Goal: Task Accomplishment & Management: Manage account settings

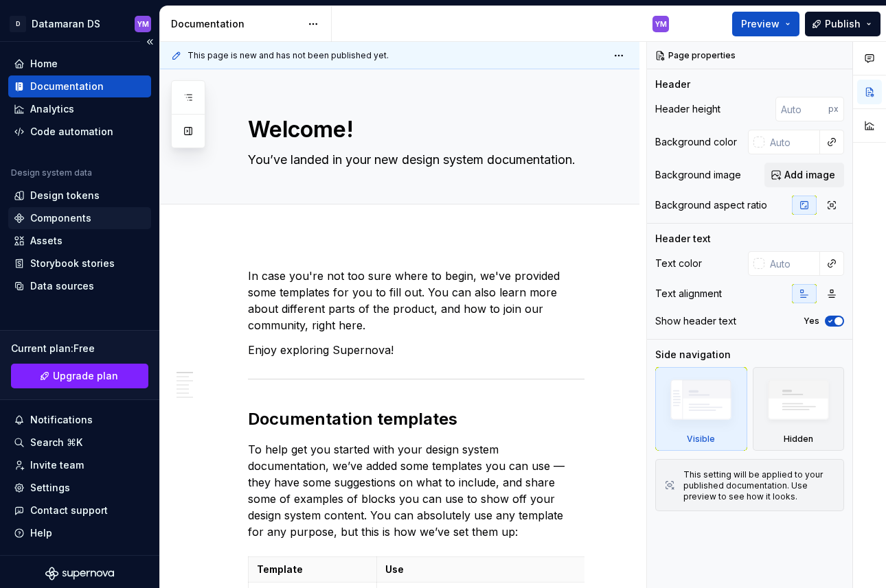
click at [80, 216] on div "Components" at bounding box center [60, 218] width 61 height 14
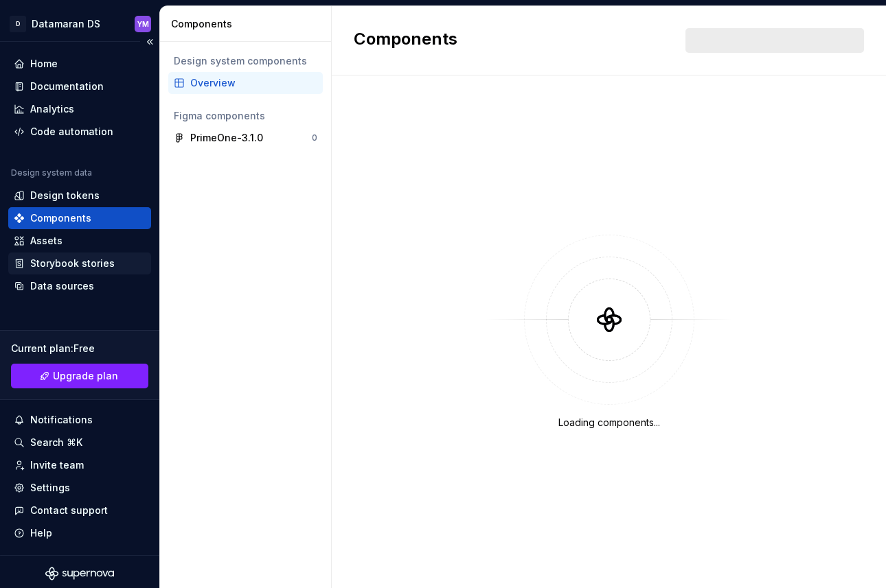
click at [81, 263] on div "Storybook stories" at bounding box center [72, 264] width 84 height 14
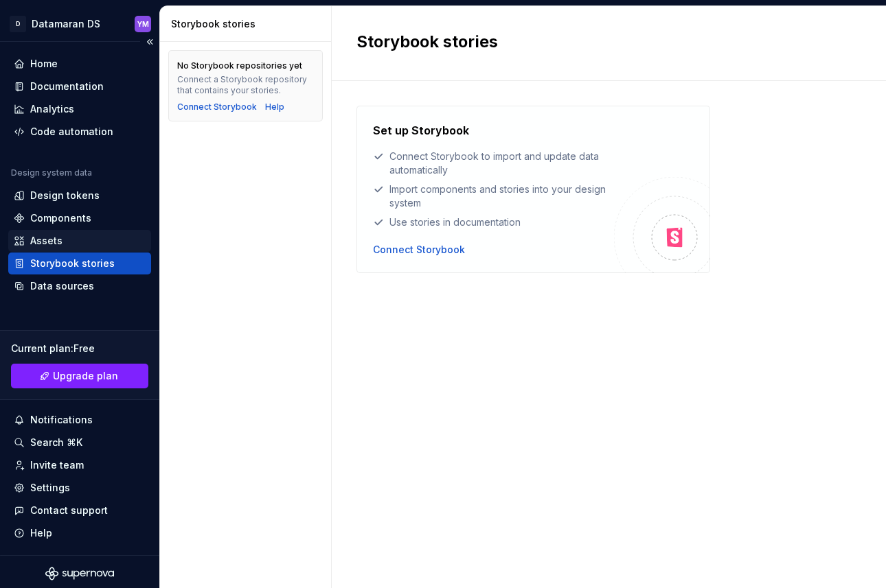
click at [81, 242] on div "Assets" at bounding box center [80, 241] width 132 height 14
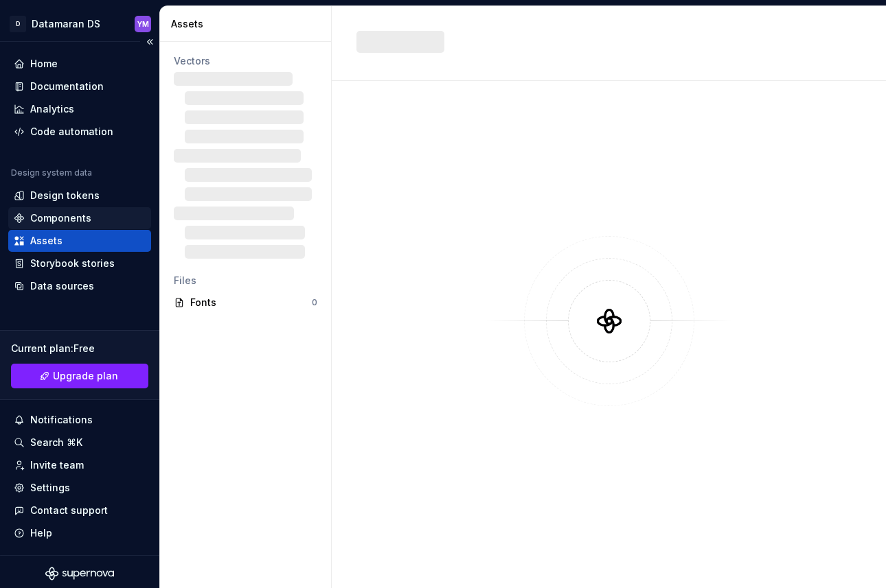
click at [95, 220] on div "Components" at bounding box center [80, 218] width 132 height 14
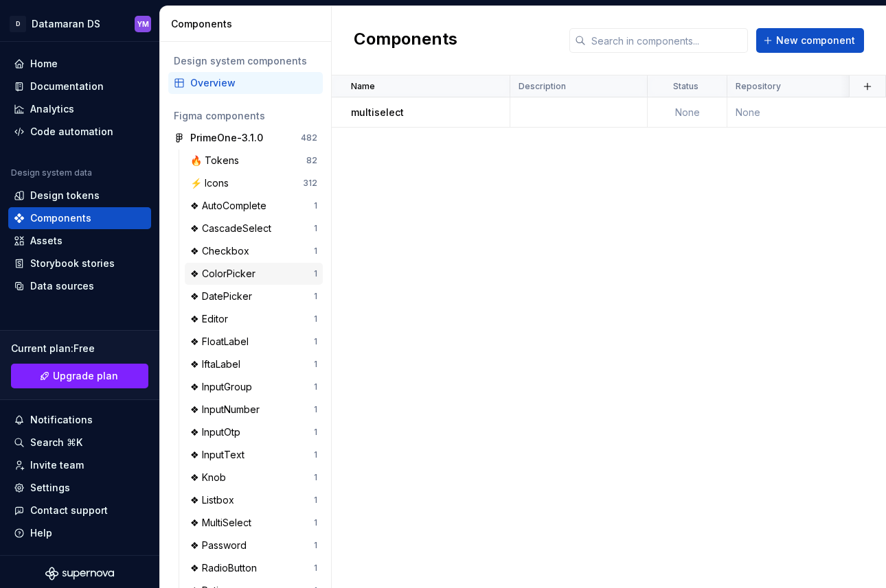
click at [254, 268] on div "❖ ColorPicker" at bounding box center [225, 274] width 71 height 14
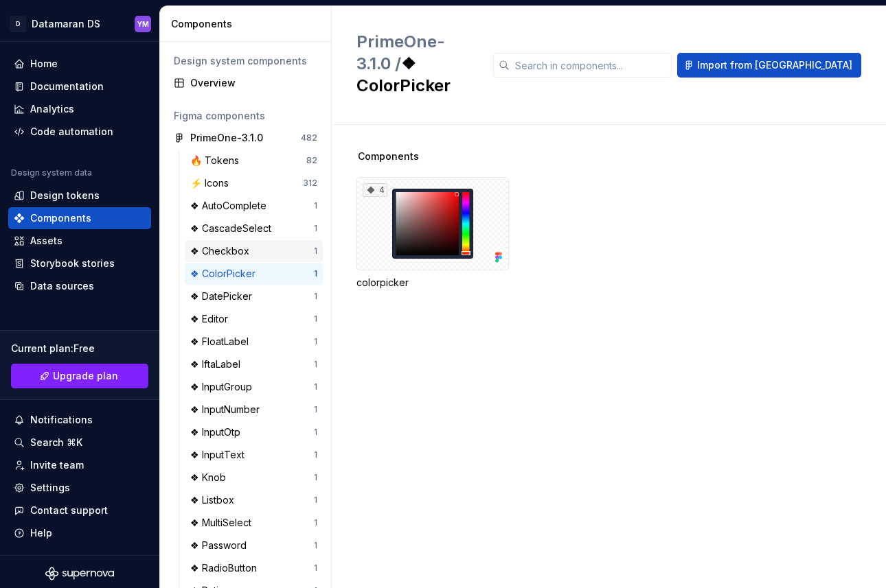
click at [256, 249] on div "❖ Checkbox" at bounding box center [252, 251] width 124 height 14
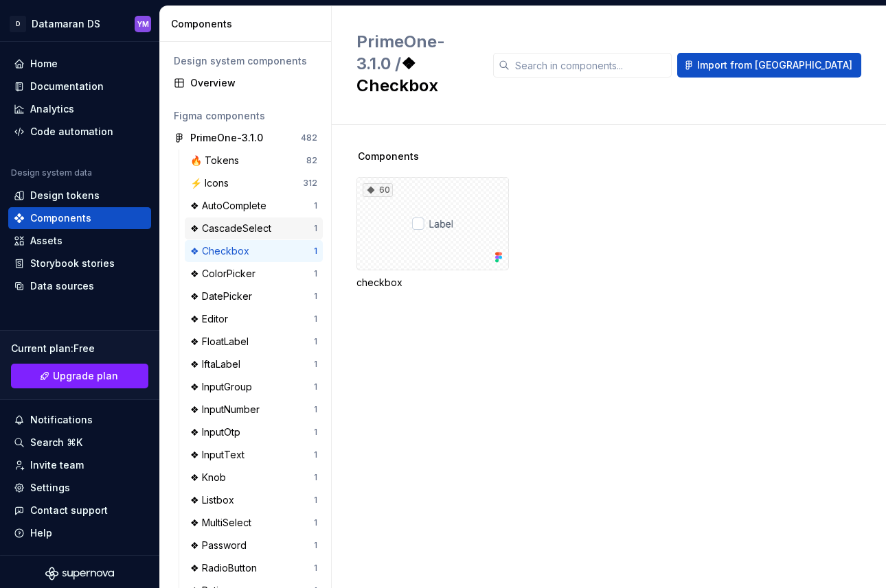
click at [260, 235] on div "❖ CascadeSelect 1" at bounding box center [254, 229] width 138 height 22
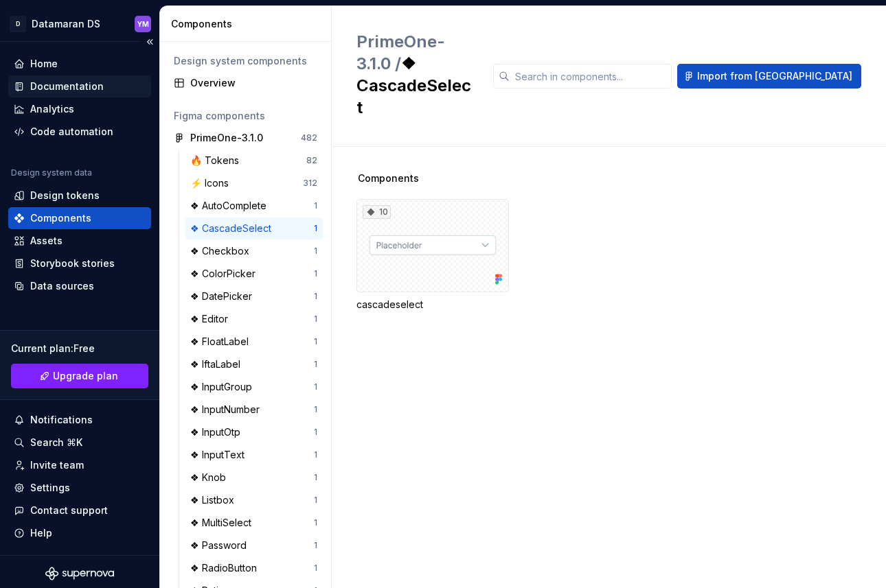
click at [79, 93] on div "Documentation" at bounding box center [66, 87] width 73 height 14
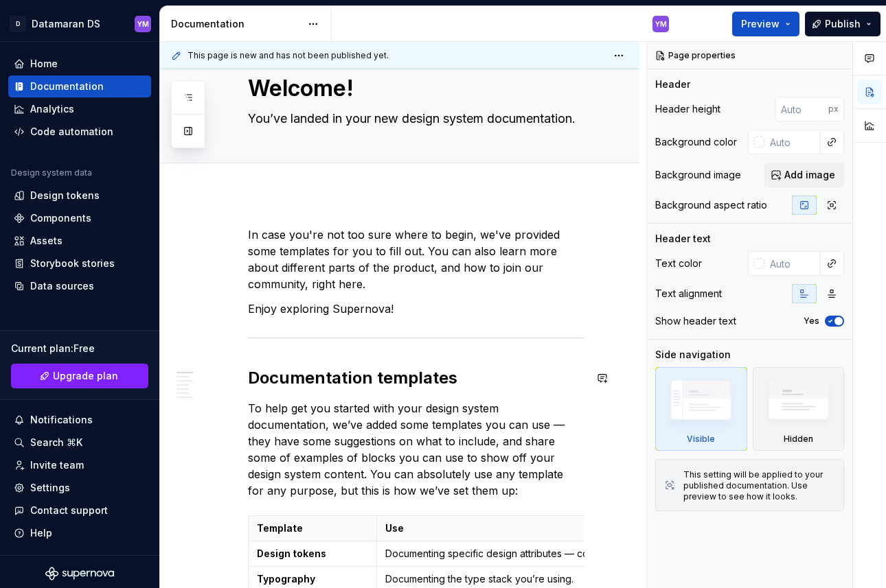
scroll to position [233, 0]
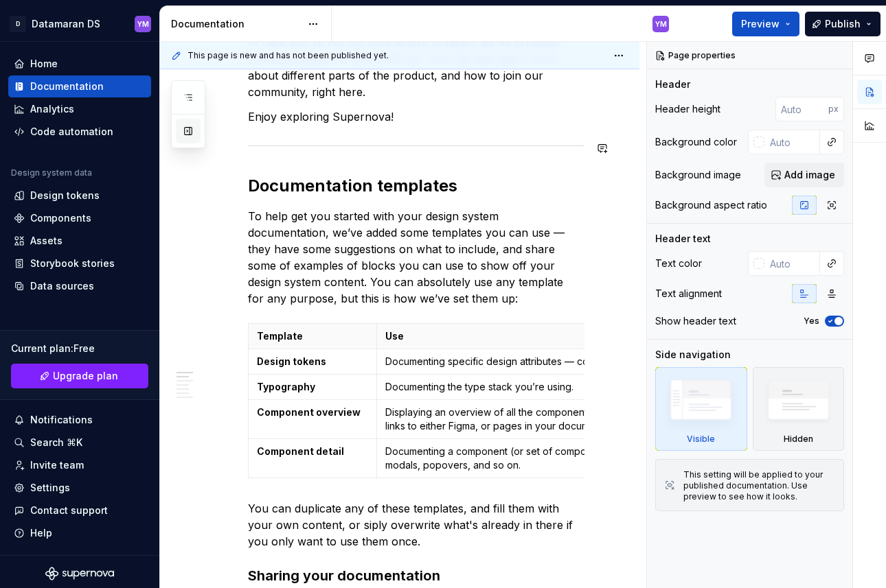
click at [189, 135] on button "button" at bounding box center [188, 131] width 25 height 25
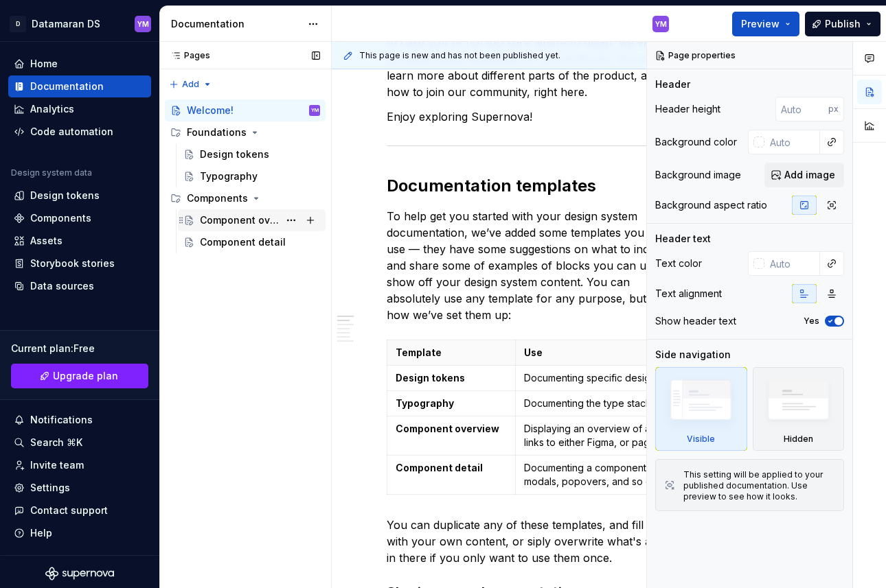
click at [258, 221] on div "Component overview" at bounding box center [239, 221] width 79 height 14
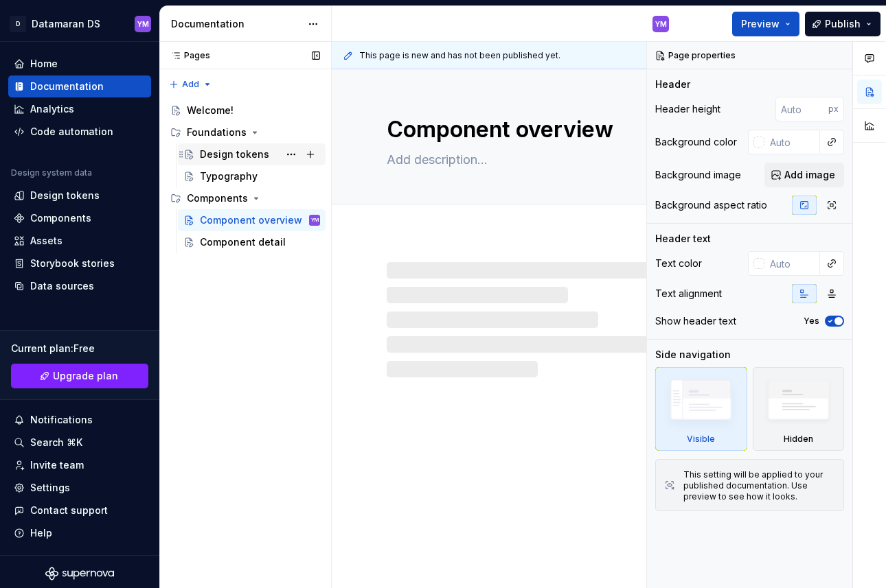
click at [253, 159] on div "Design tokens" at bounding box center [234, 155] width 69 height 14
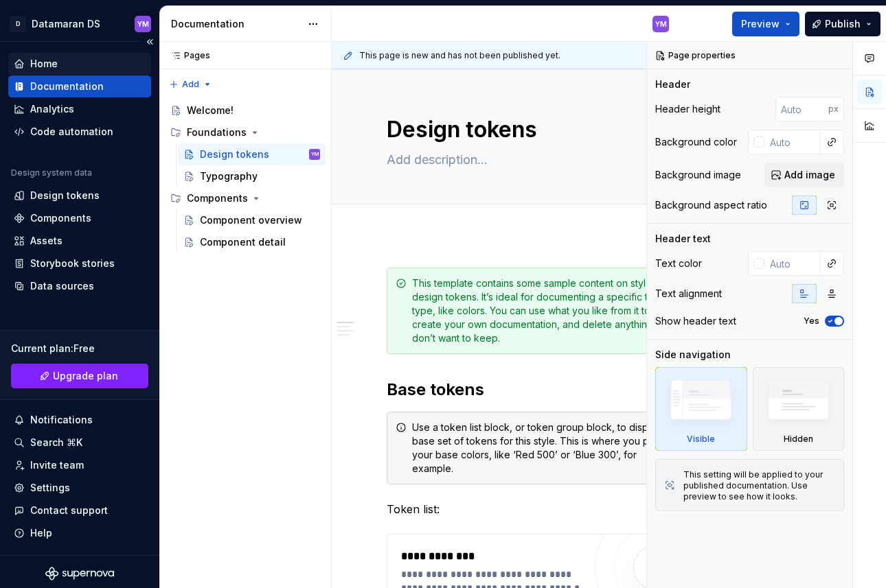
type textarea "*"
click at [46, 60] on div "Home" at bounding box center [43, 64] width 27 height 14
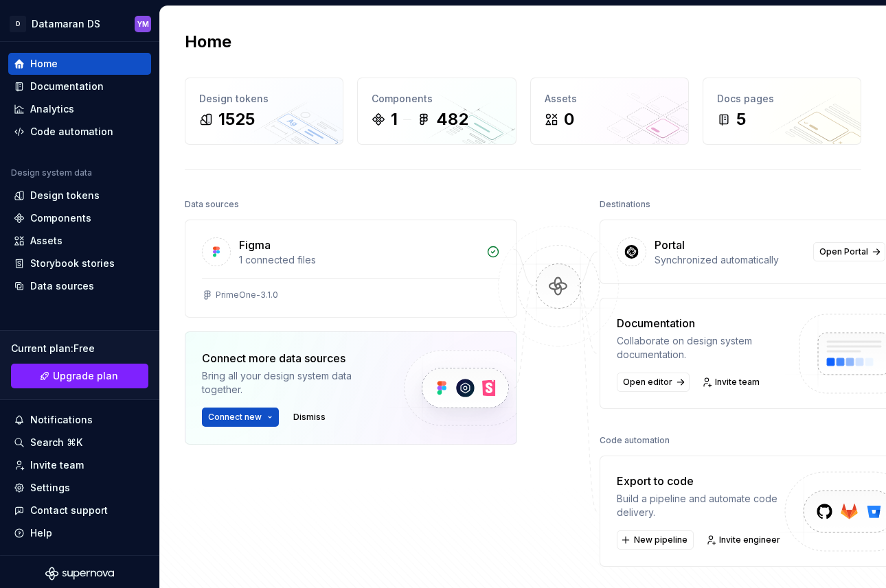
click at [709, 39] on div "Home" at bounding box center [523, 42] width 676 height 22
click at [135, 23] on html "D Datamaran DS YM Home Documentation Analytics Code automation Design system da…" at bounding box center [443, 294] width 886 height 588
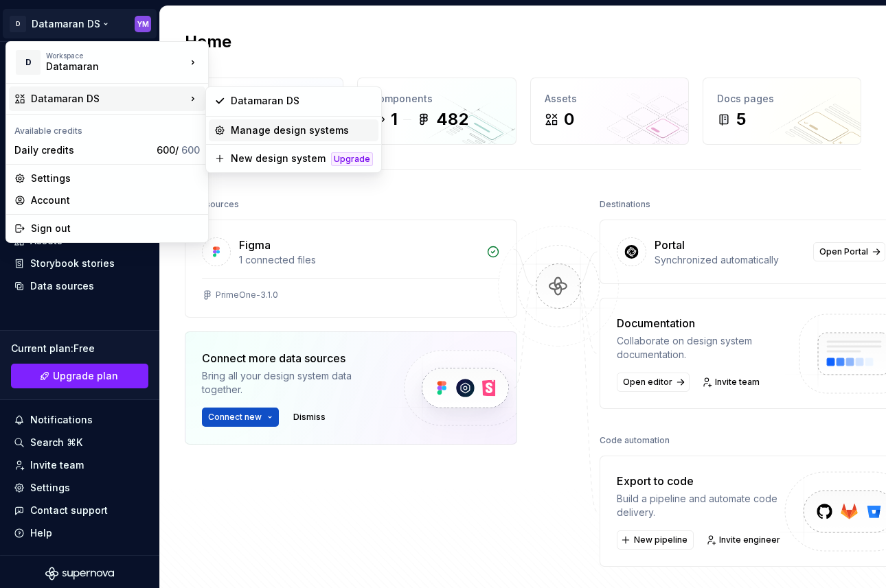
click at [269, 128] on div "Manage design systems" at bounding box center [302, 131] width 142 height 14
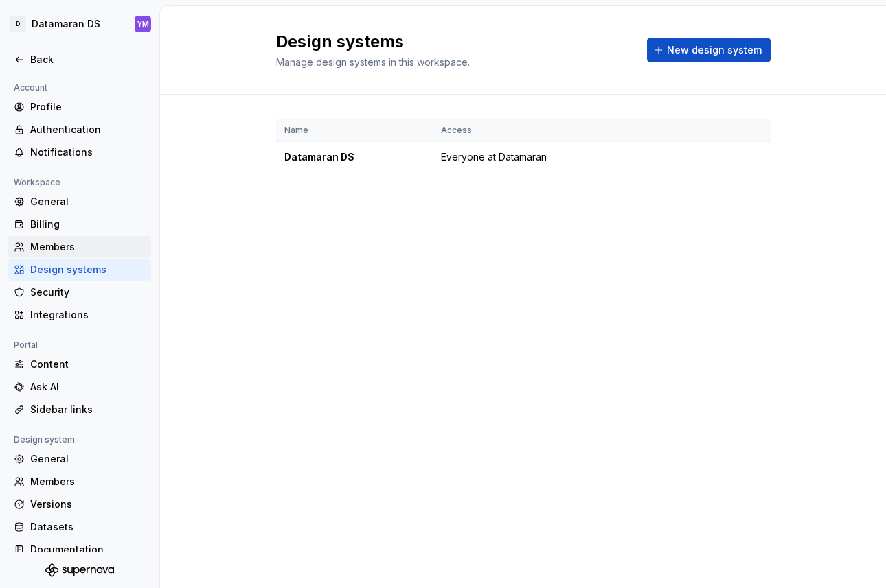
click at [84, 246] on div "Members" at bounding box center [87, 247] width 115 height 14
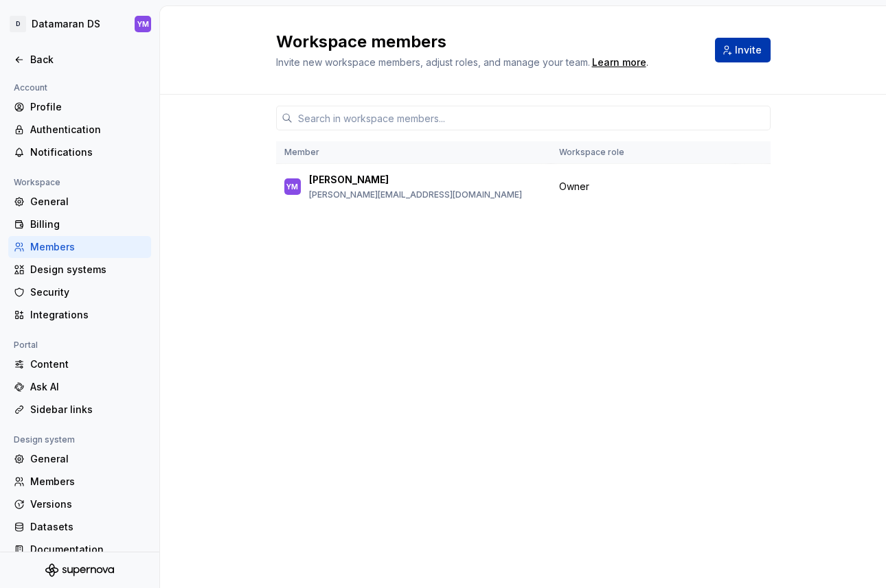
click at [755, 47] on span "Invite" at bounding box center [748, 50] width 27 height 14
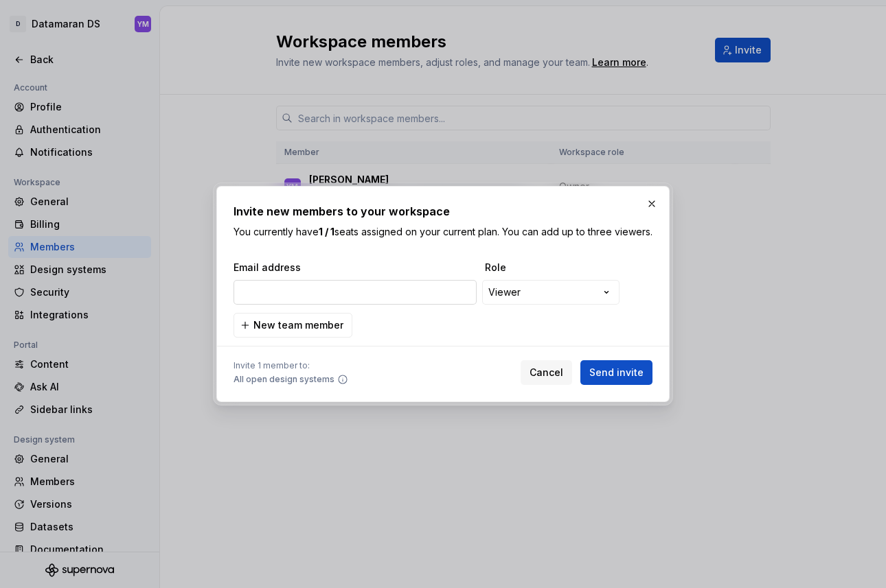
type input "y"
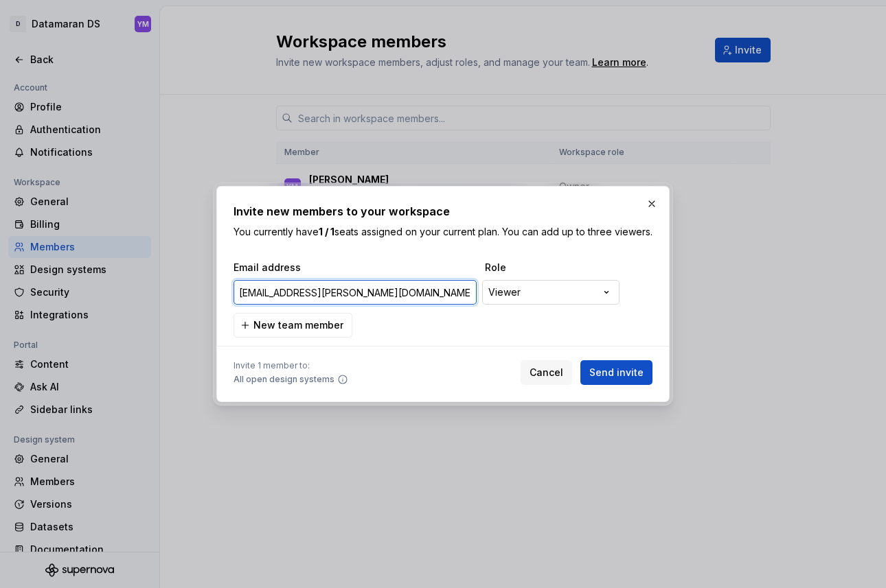
type input "[EMAIL_ADDRESS][PERSON_NAME][DOMAIN_NAME]"
click at [606, 291] on div "**********" at bounding box center [443, 294] width 886 height 588
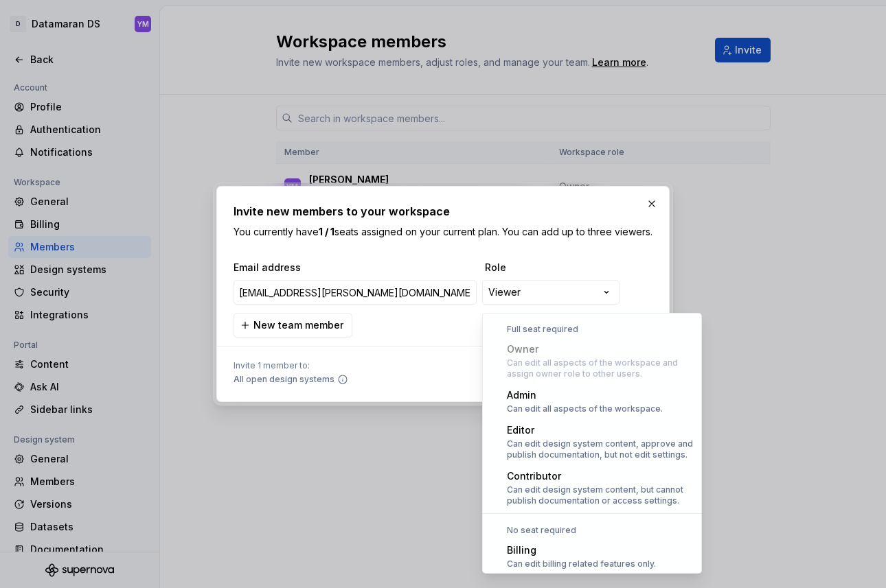
scroll to position [38, 0]
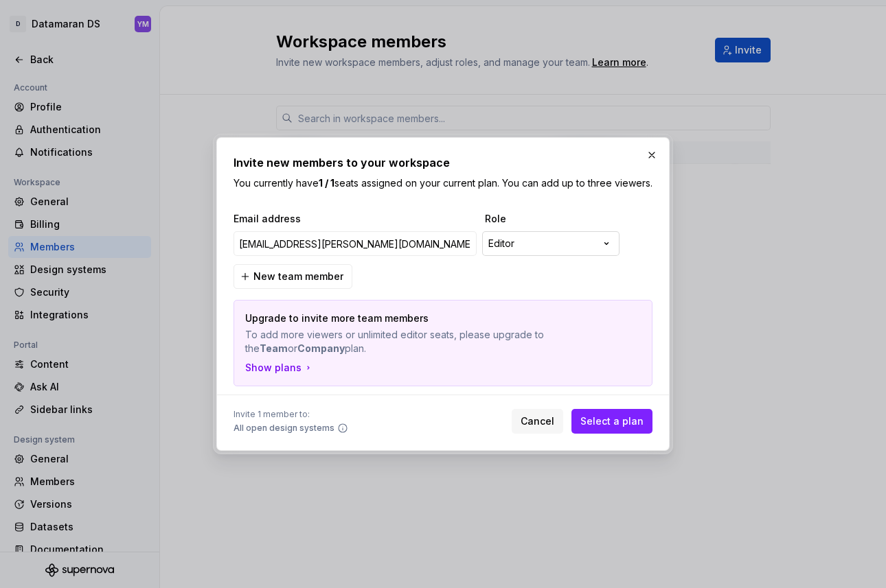
click at [608, 253] on div "**********" at bounding box center [443, 294] width 886 height 588
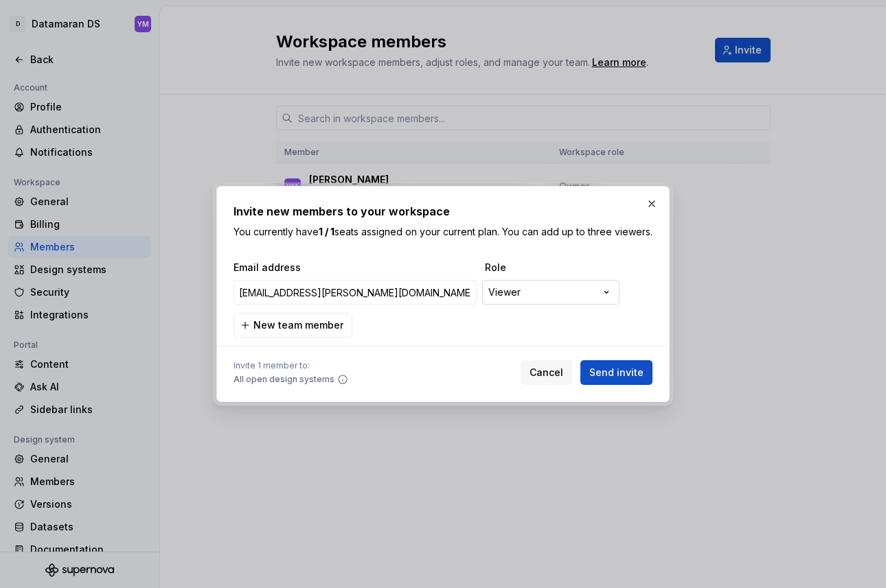
click at [610, 295] on div "**********" at bounding box center [443, 294] width 886 height 588
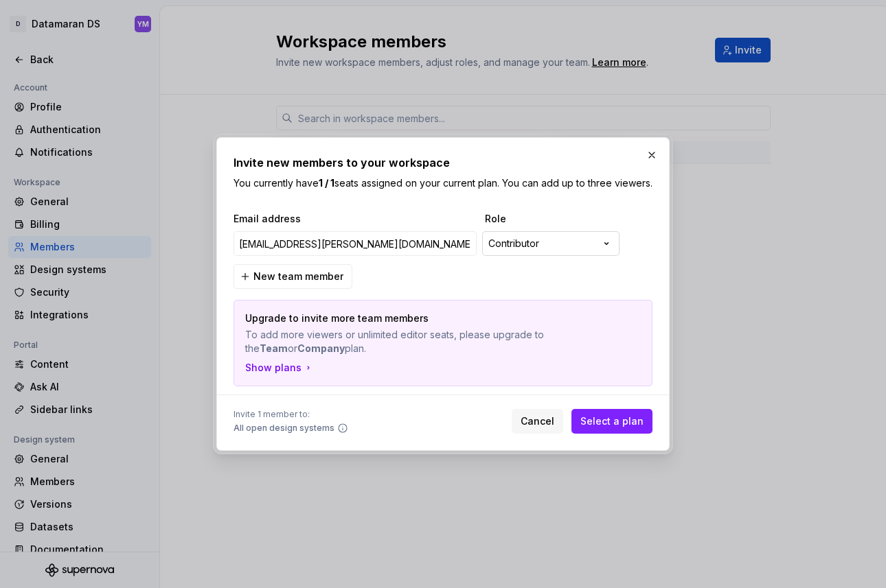
click at [571, 246] on div "**********" at bounding box center [443, 294] width 886 height 588
click at [538, 253] on div "**********" at bounding box center [443, 294] width 886 height 588
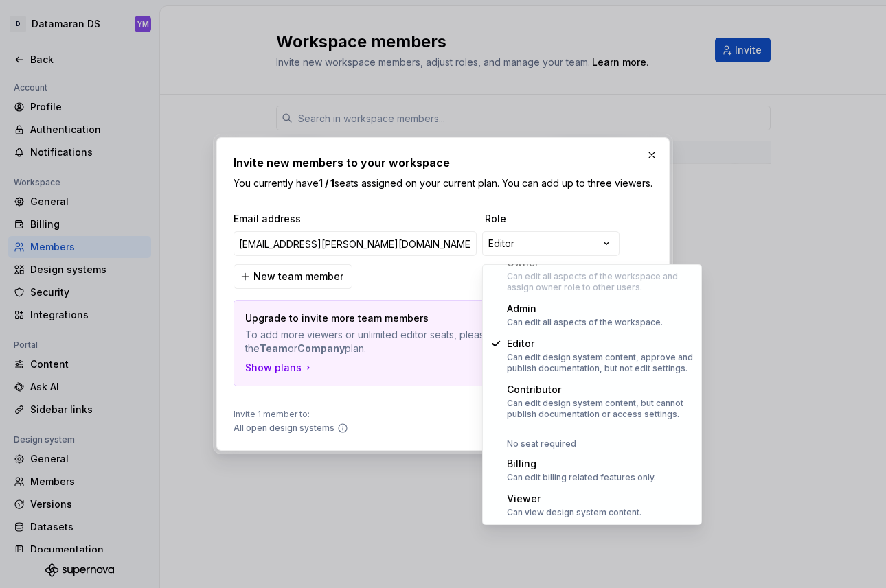
select select "******"
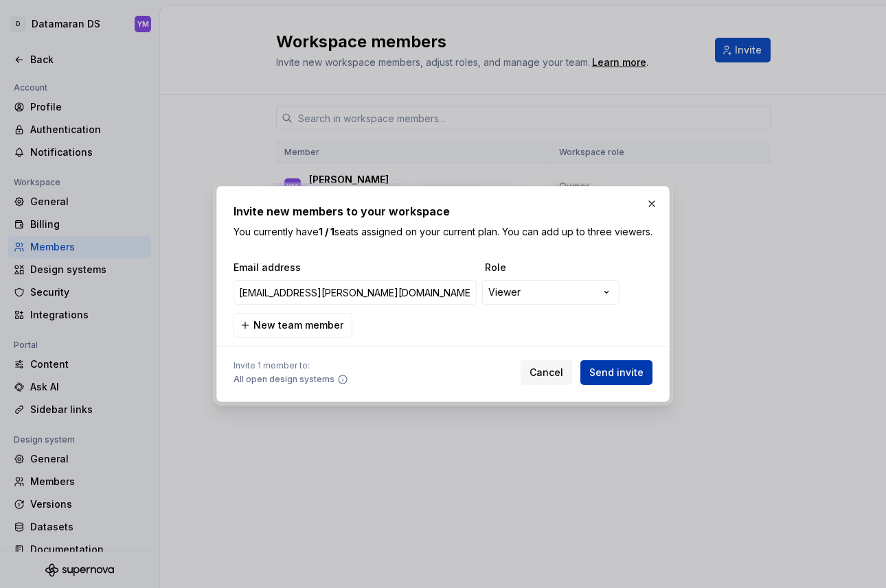
click at [630, 379] on span "Send invite" at bounding box center [616, 373] width 54 height 14
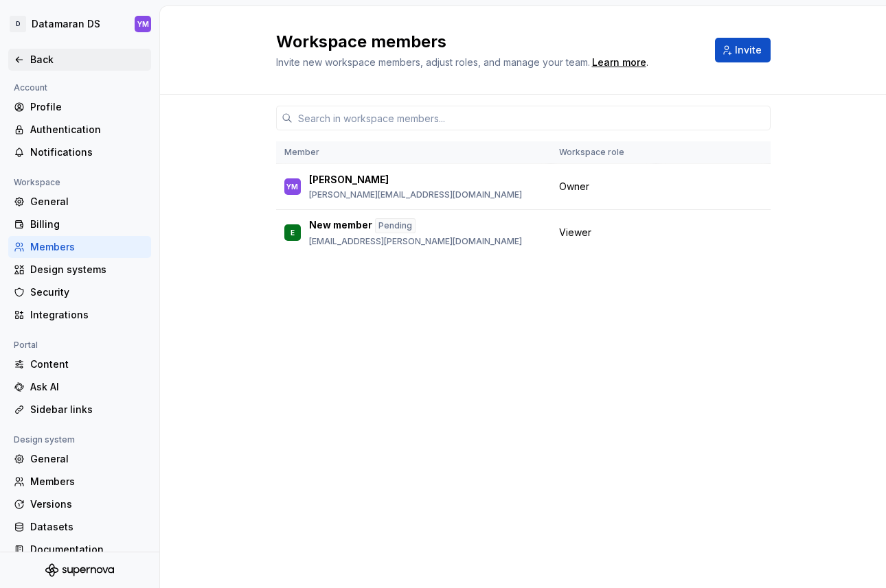
click at [43, 51] on div "Back" at bounding box center [79, 60] width 143 height 22
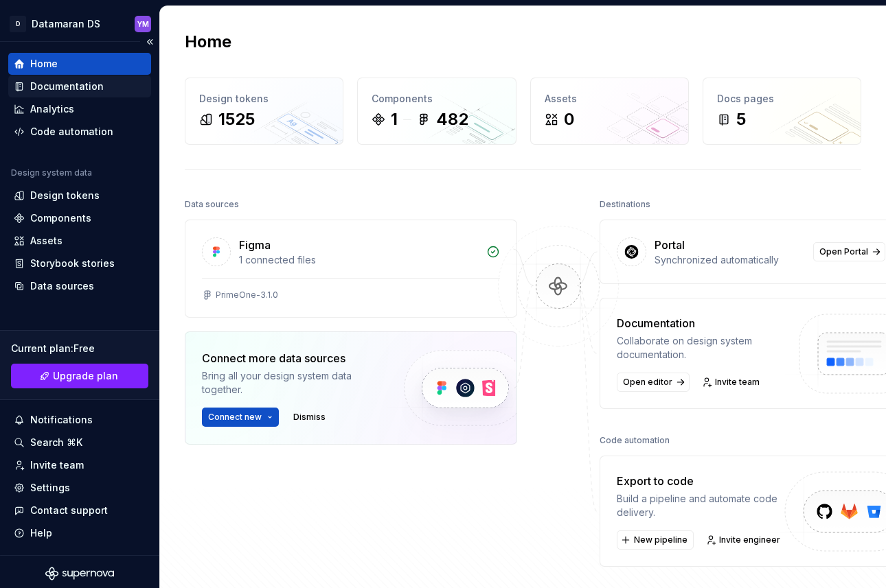
click at [100, 91] on div "Documentation" at bounding box center [66, 87] width 73 height 14
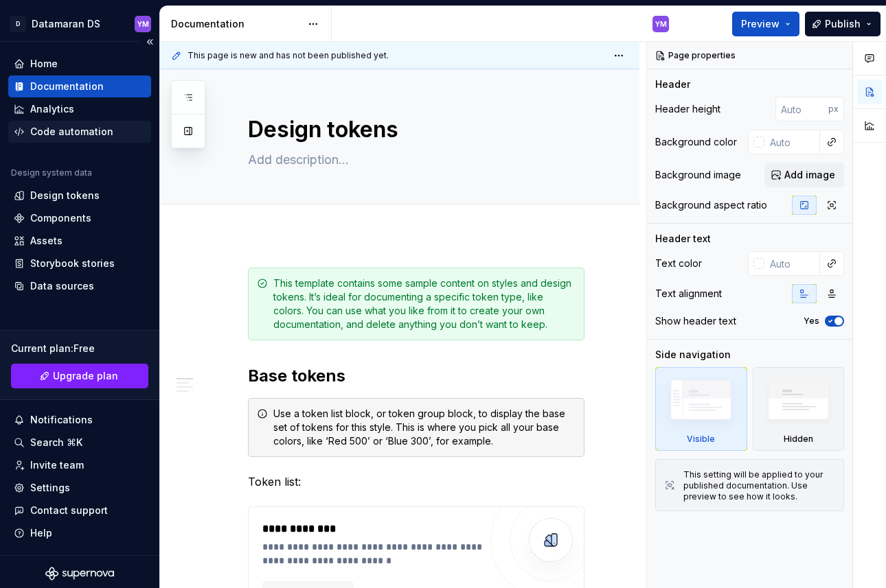
click at [112, 135] on div "Code automation" at bounding box center [80, 132] width 132 height 14
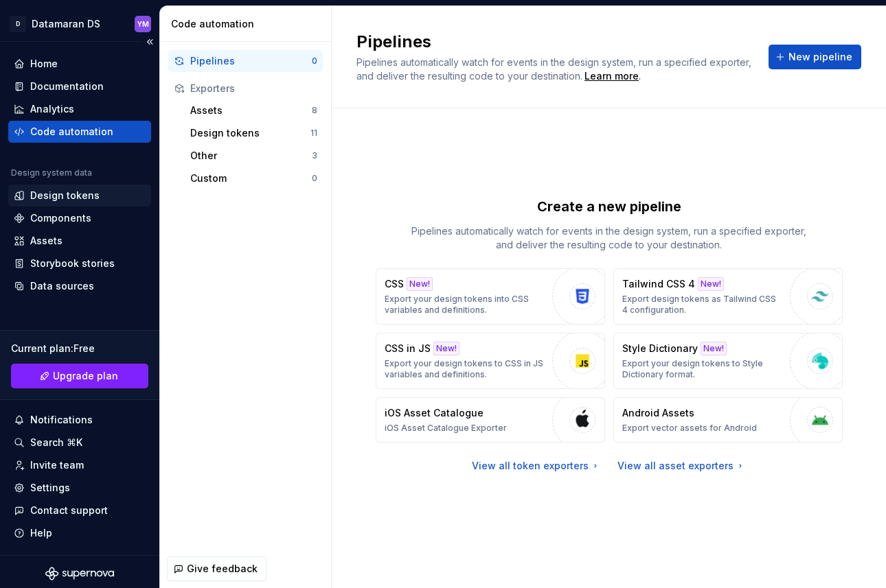
click at [82, 195] on div "Design tokens" at bounding box center [64, 196] width 69 height 14
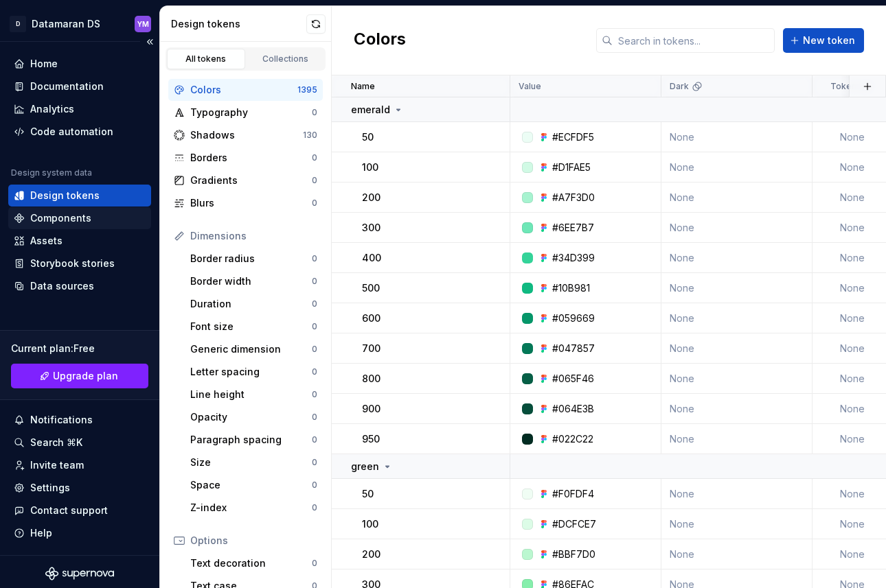
click at [93, 222] on div "Components" at bounding box center [80, 218] width 132 height 14
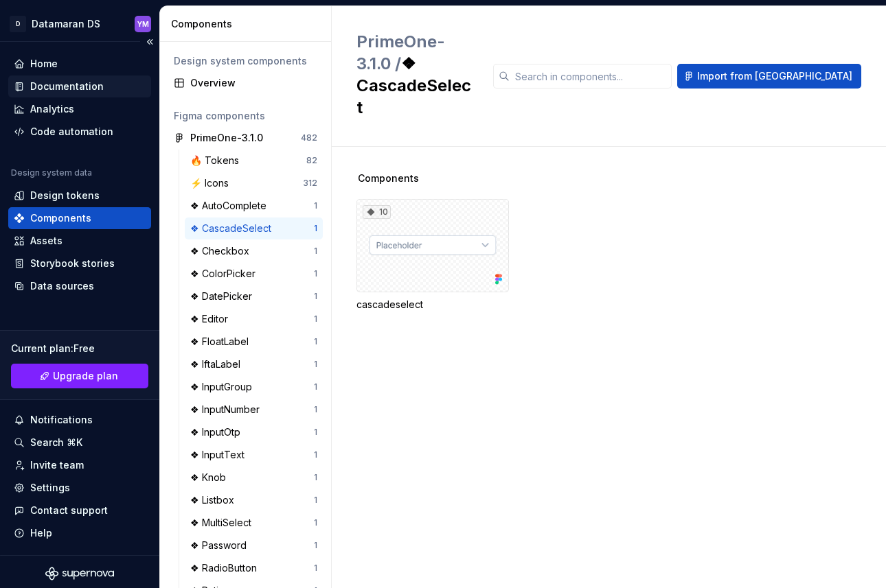
click at [104, 83] on div "Documentation" at bounding box center [80, 87] width 132 height 14
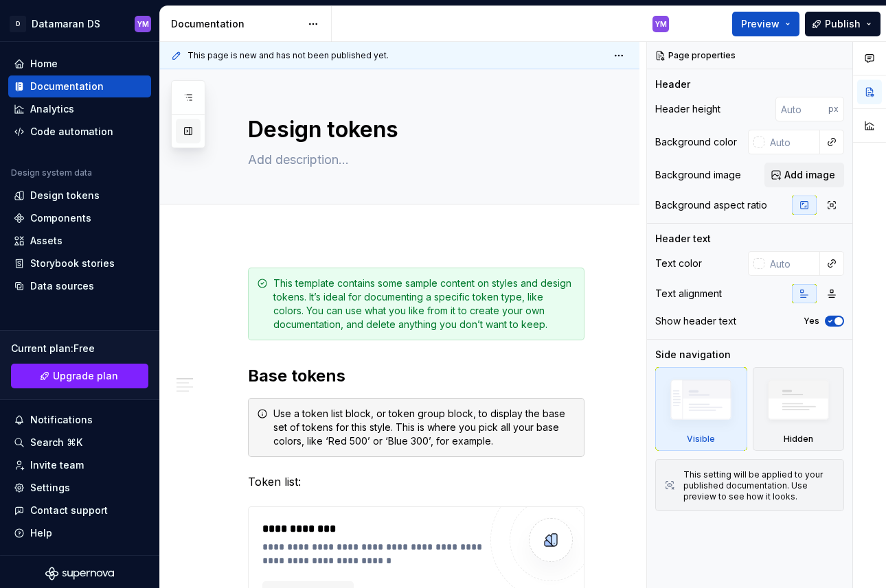
click at [179, 124] on button "button" at bounding box center [188, 131] width 25 height 25
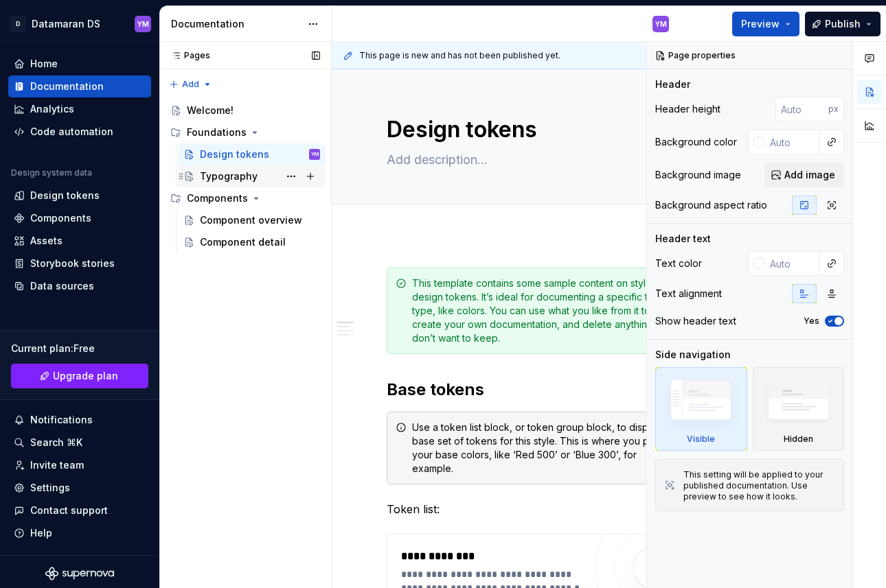
click at [245, 172] on div "Typography" at bounding box center [229, 177] width 58 height 14
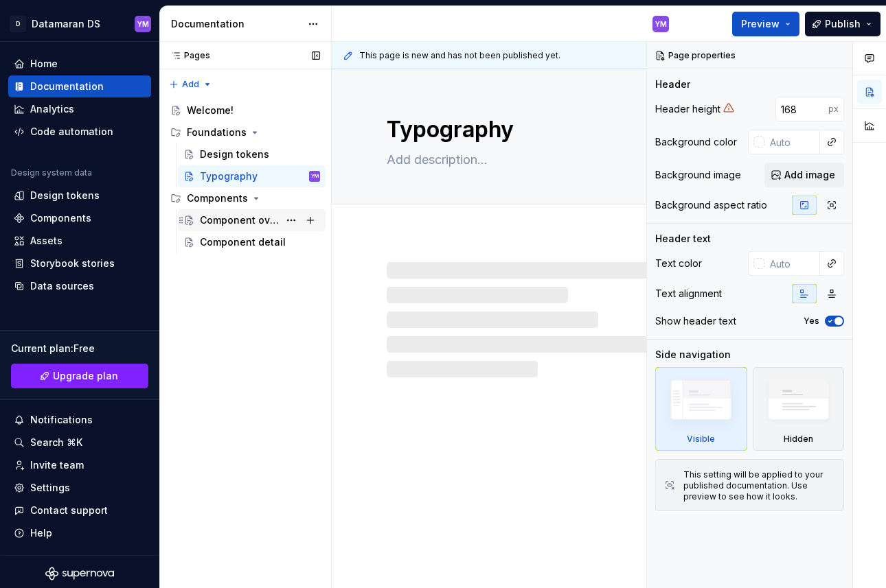
click at [231, 222] on div "Component overview" at bounding box center [239, 221] width 79 height 14
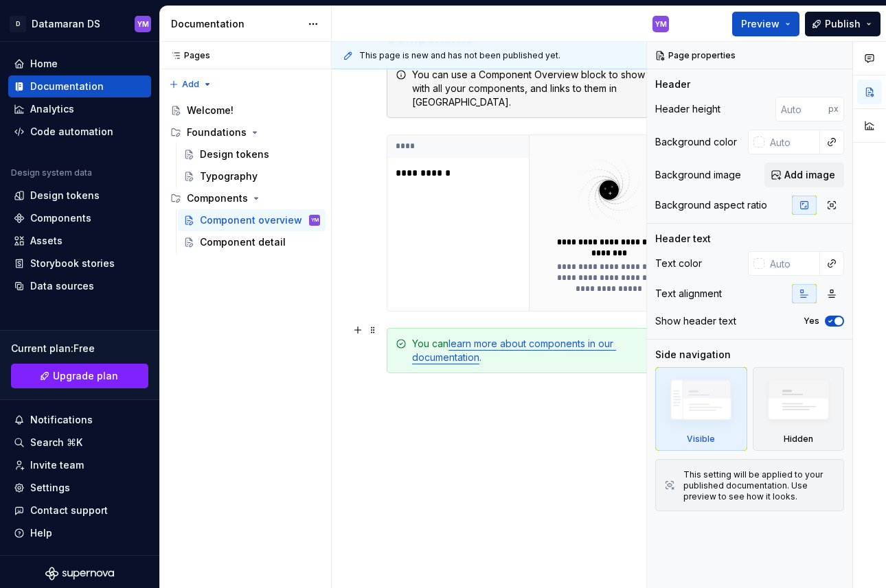
scroll to position [373, 0]
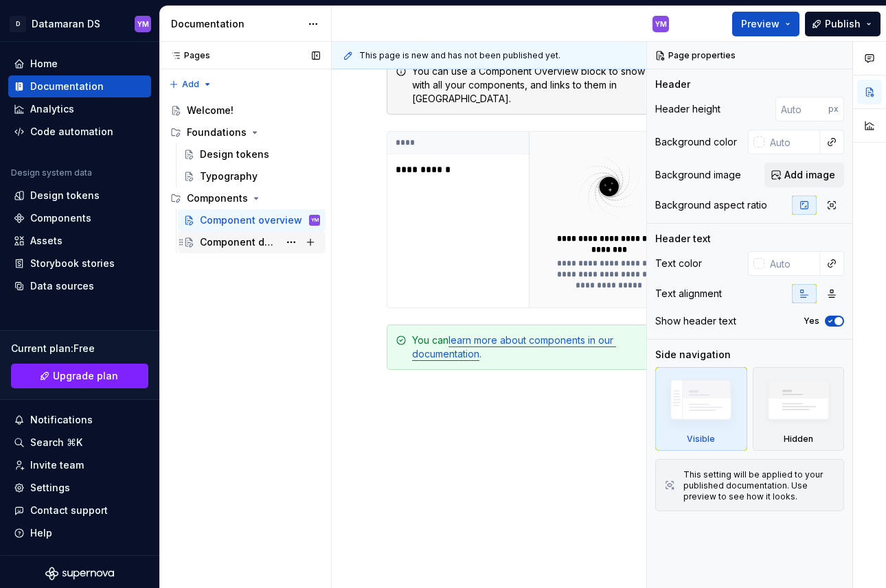
click at [231, 240] on div "Component detail" at bounding box center [239, 243] width 79 height 14
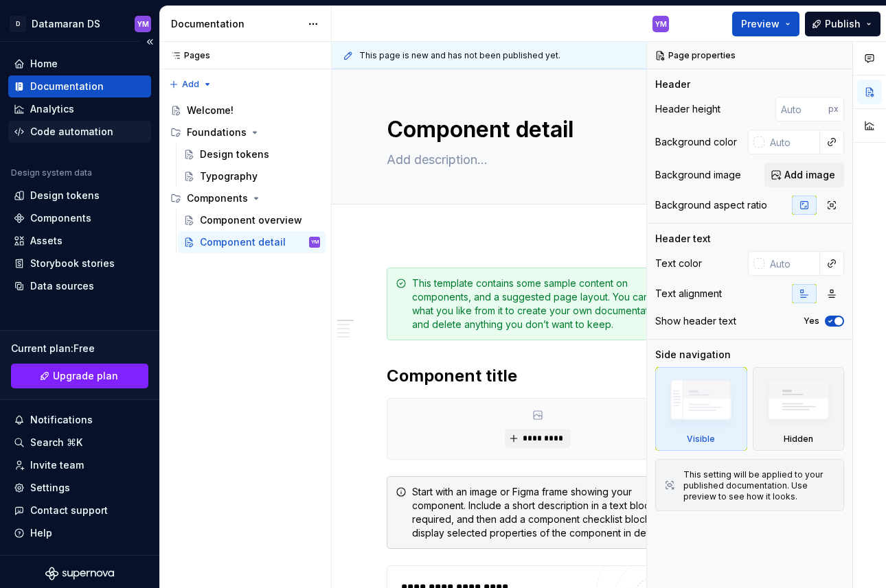
type textarea "*"
click at [79, 136] on div "Code automation" at bounding box center [71, 132] width 83 height 14
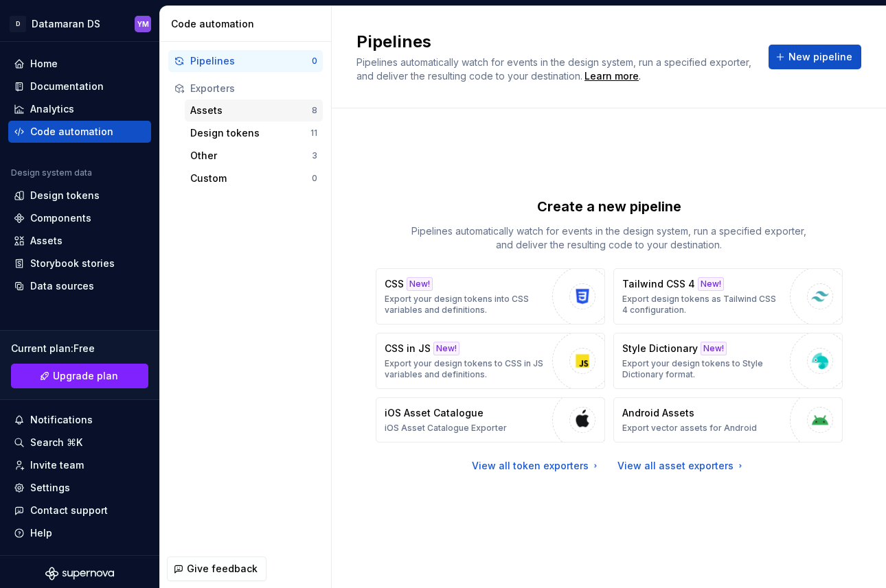
click at [249, 109] on div "Assets" at bounding box center [251, 111] width 122 height 14
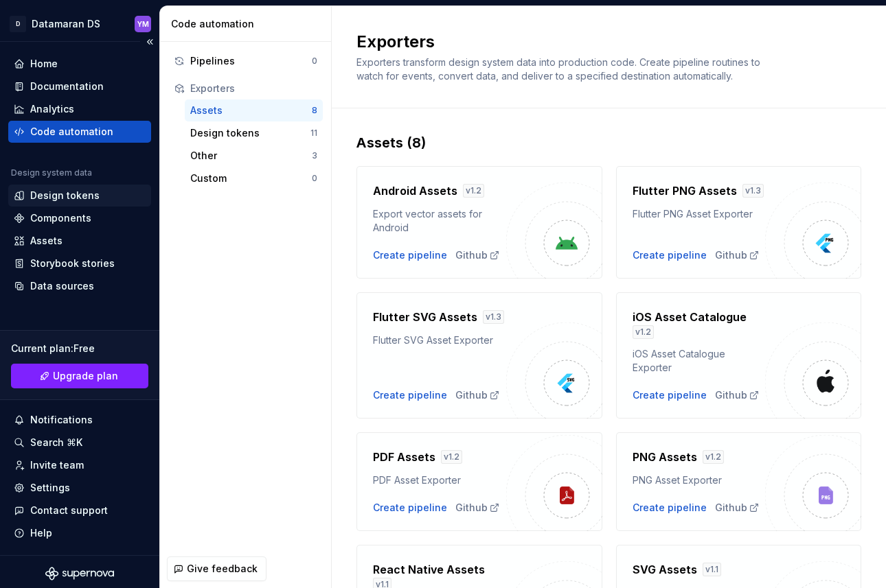
click at [54, 194] on div "Design tokens" at bounding box center [64, 196] width 69 height 14
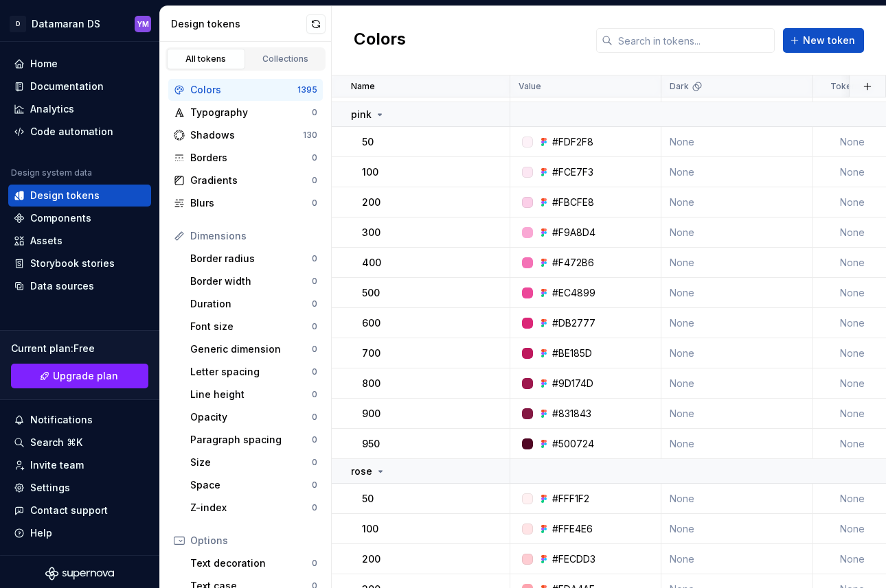
scroll to position [5354, 0]
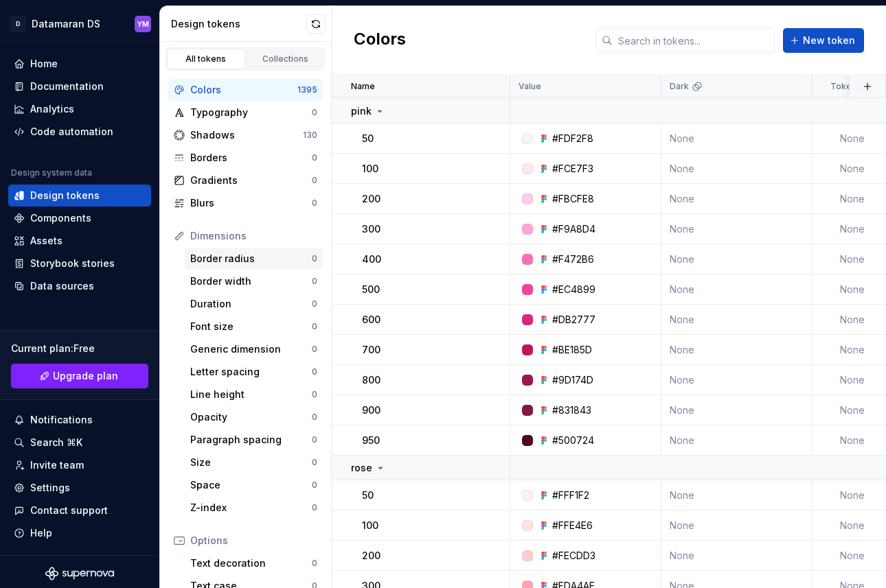
click at [245, 255] on div "Border radius" at bounding box center [251, 259] width 122 height 14
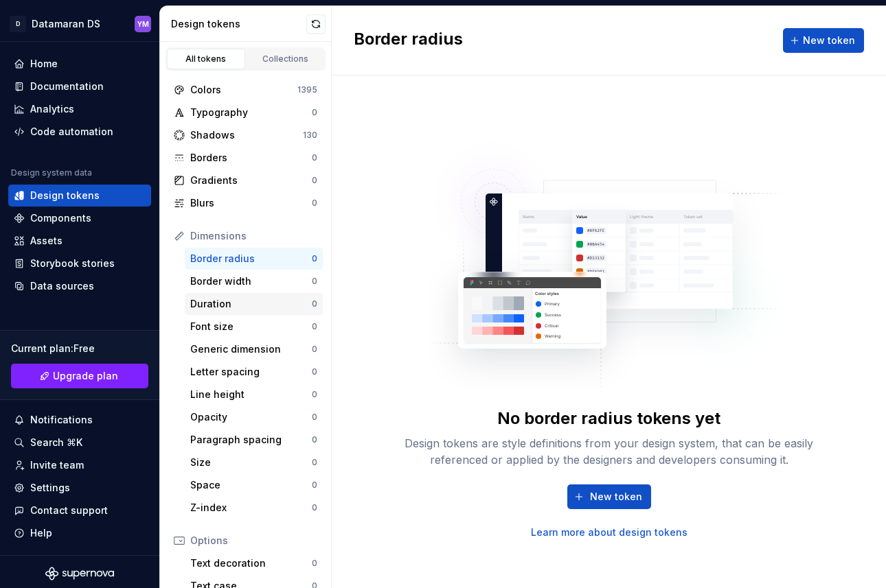
click at [233, 310] on div "Duration" at bounding box center [251, 304] width 122 height 14
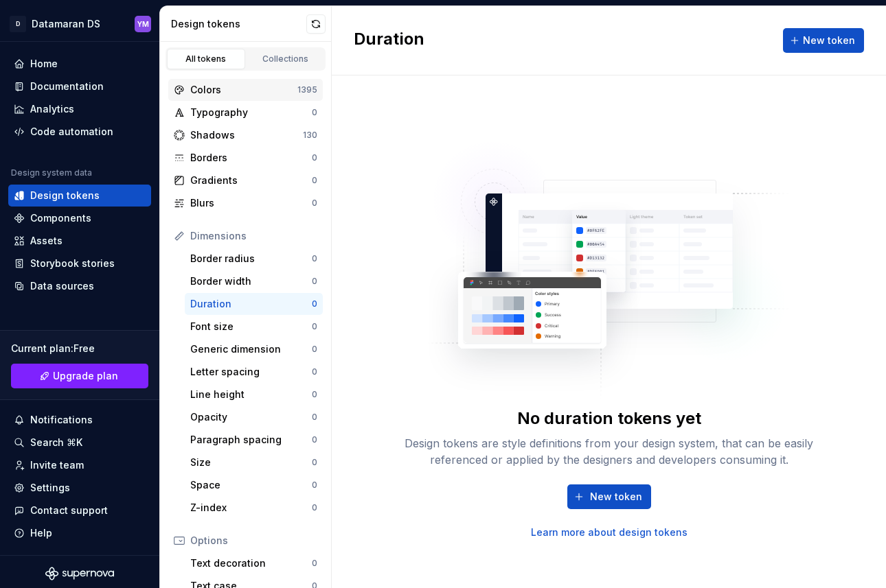
click at [245, 84] on div "Colors" at bounding box center [243, 90] width 107 height 14
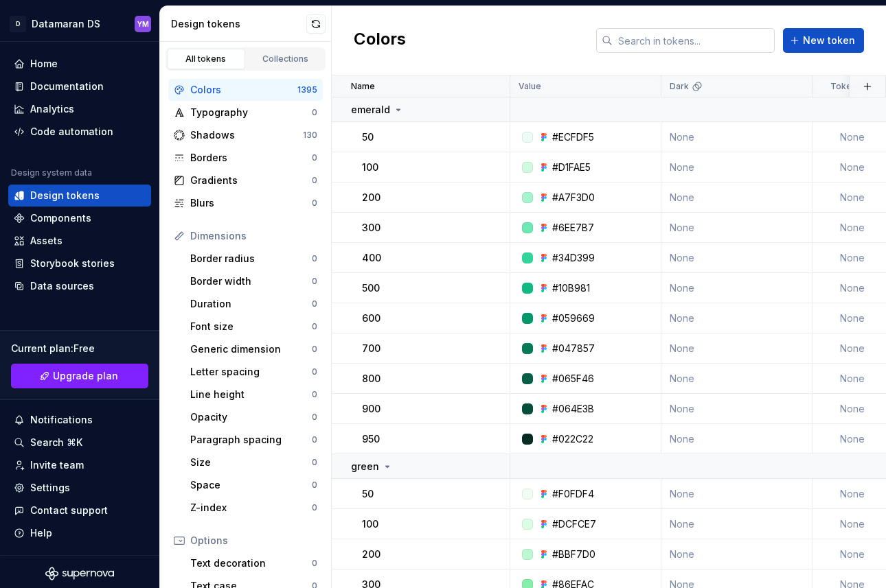
click at [676, 43] on input "text" at bounding box center [693, 40] width 162 height 25
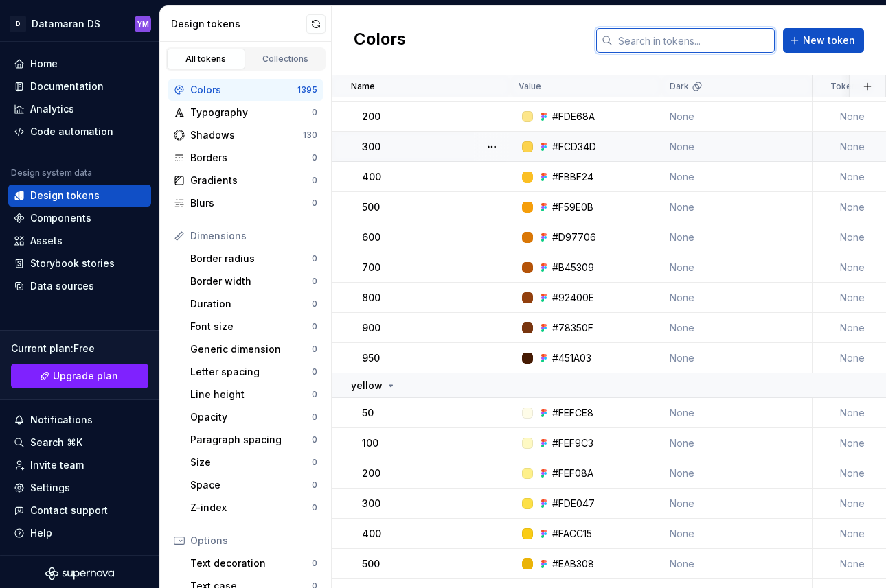
scroll to position [1867, 0]
click at [626, 41] on input "text" at bounding box center [693, 40] width 162 height 25
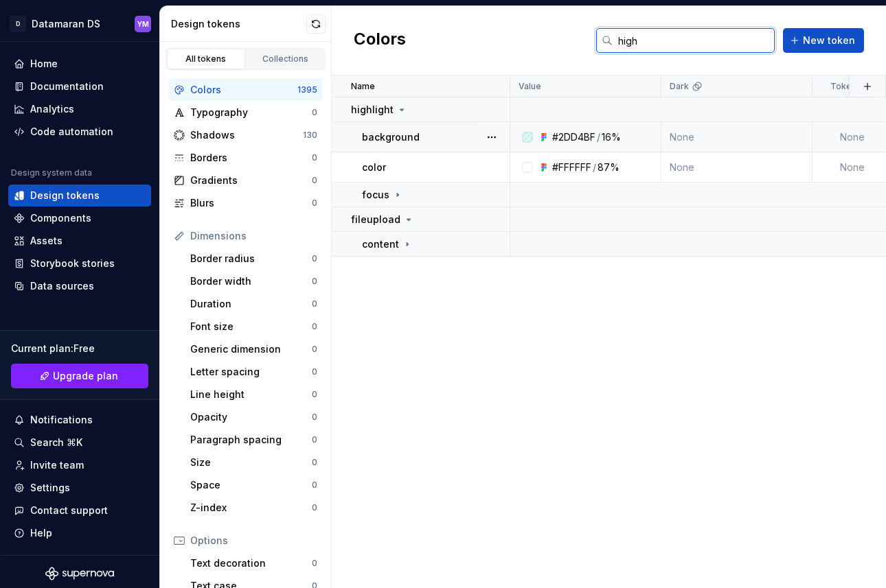
type input "high"
click at [617, 137] on div "16%" at bounding box center [610, 137] width 19 height 14
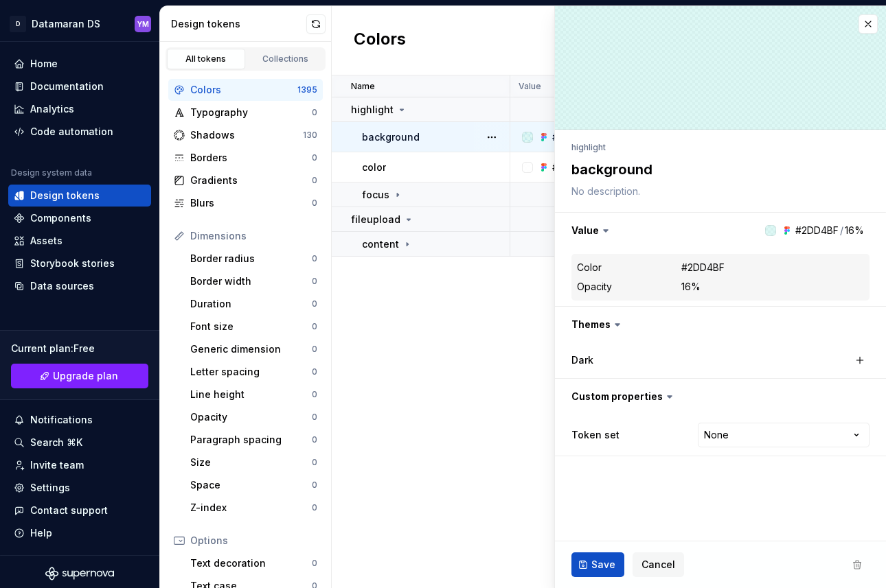
type textarea "*"
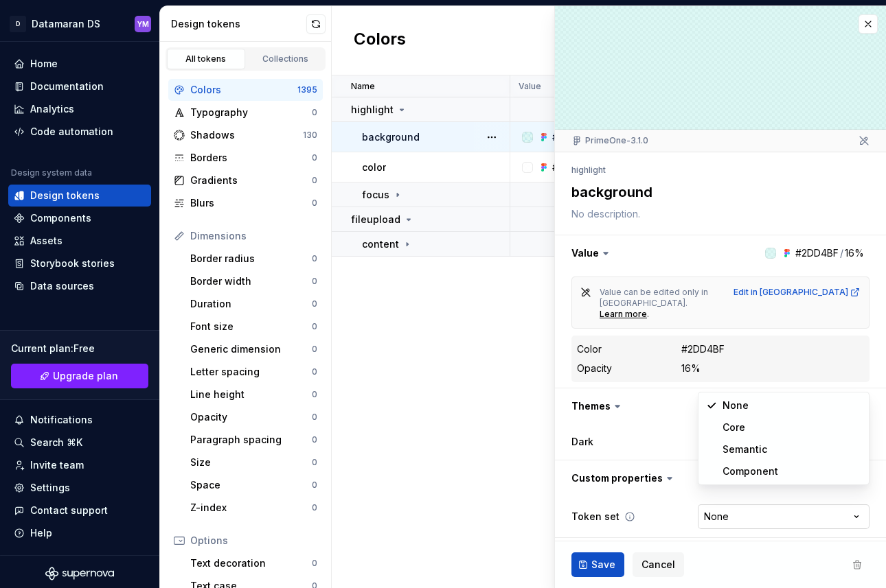
click at [757, 494] on html "D Datamaran DS YM Home Documentation Analytics Code automation Design system da…" at bounding box center [443, 294] width 886 height 588
select select "**********"
type textarea "*"
click at [770, 494] on html "D Datamaran DS YM Home Documentation Analytics Code automation Design system da…" at bounding box center [443, 294] width 886 height 588
click at [770, 394] on div "None Core Semantic Component" at bounding box center [784, 438] width 172 height 93
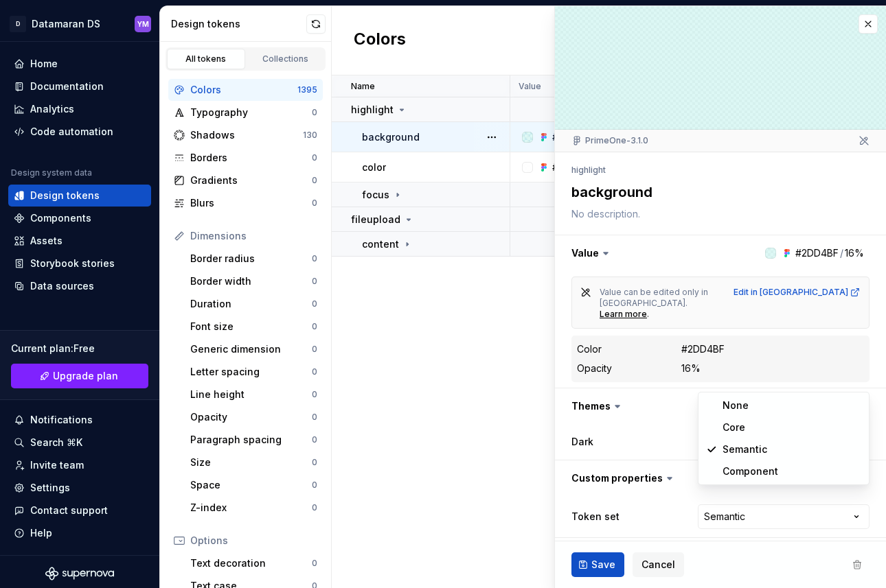
select select
type textarea "*"
click at [864, 29] on button "button" at bounding box center [867, 23] width 19 height 19
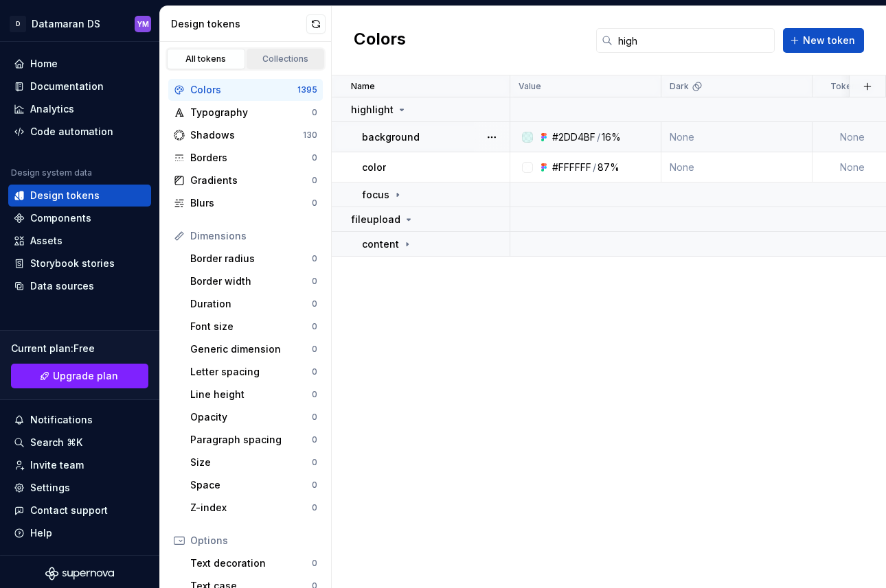
click at [298, 49] on link "Collections" at bounding box center [285, 59] width 78 height 21
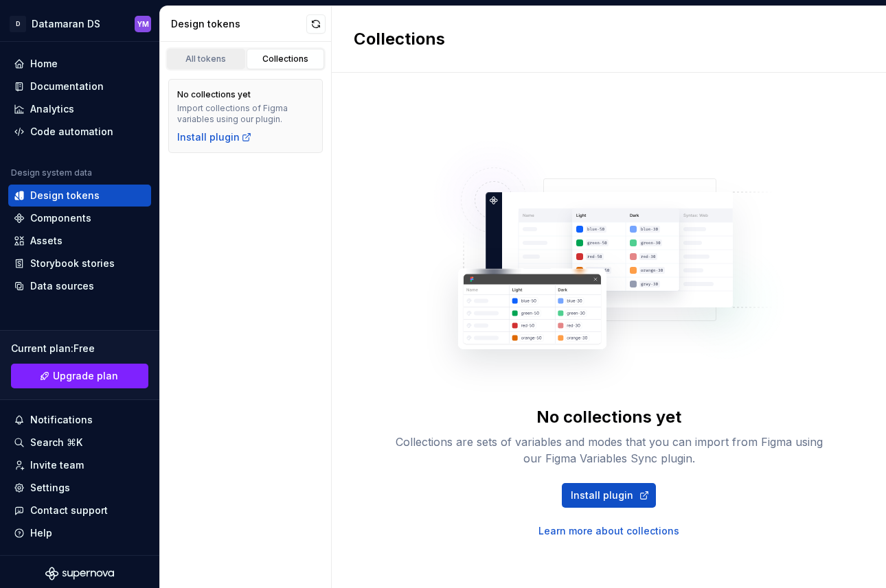
click at [215, 56] on div "All tokens" at bounding box center [206, 59] width 69 height 11
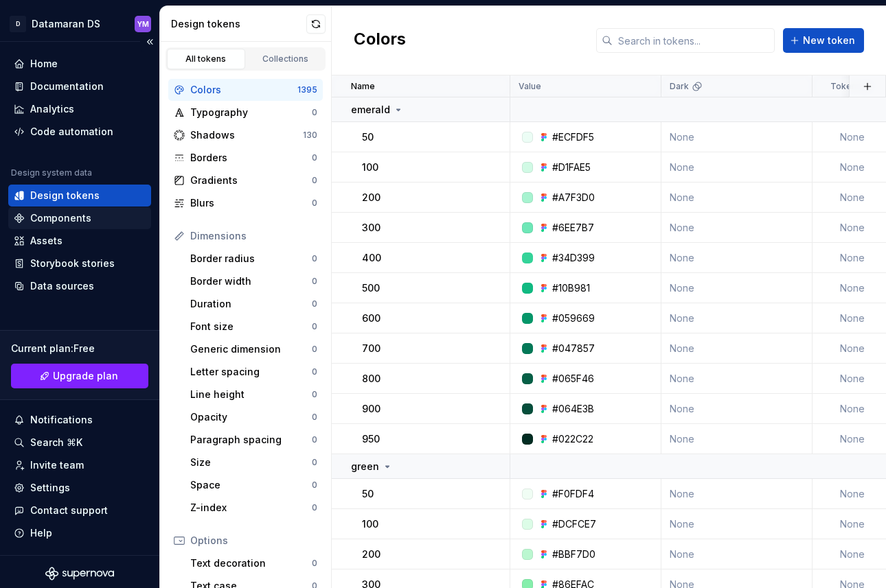
click at [56, 224] on div "Components" at bounding box center [60, 218] width 61 height 14
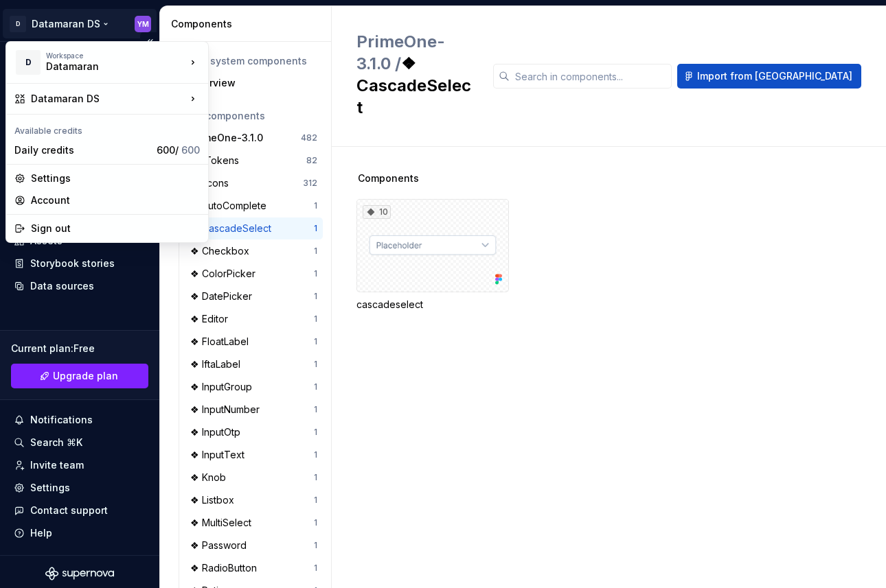
click at [141, 27] on html "D Datamaran DS YM Home Documentation Analytics Code automation Design system da…" at bounding box center [443, 294] width 886 height 588
